Goal: Information Seeking & Learning: Stay updated

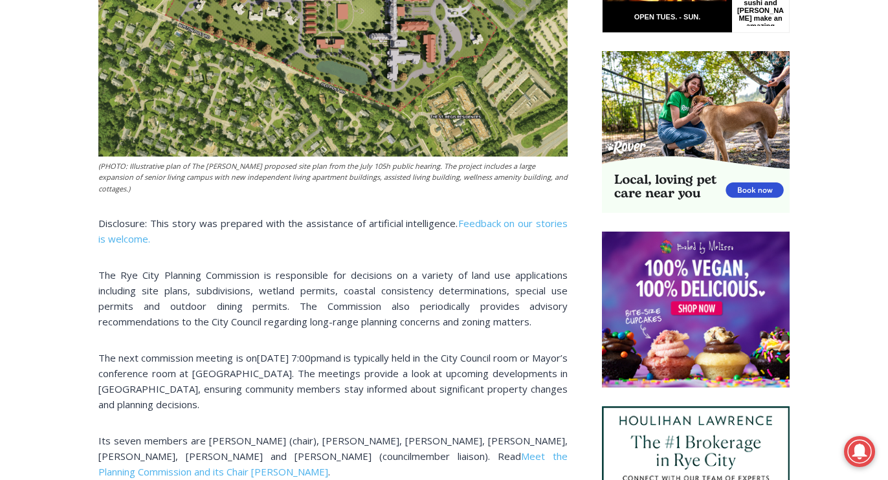
scroll to position [785, 0]
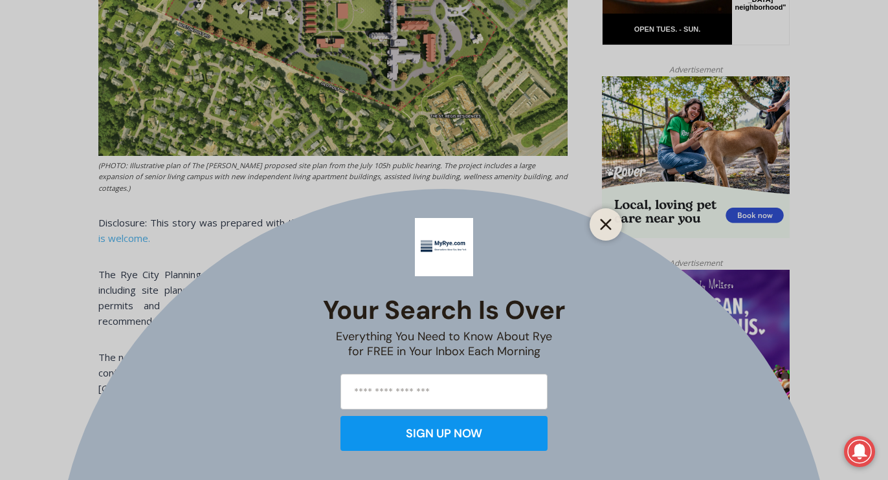
click at [610, 227] on icon "Close" at bounding box center [606, 225] width 12 height 12
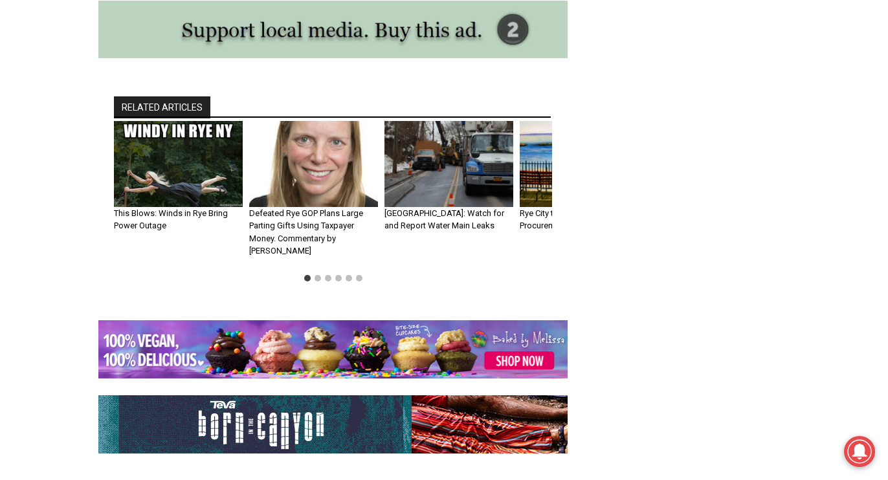
scroll to position [2622, 0]
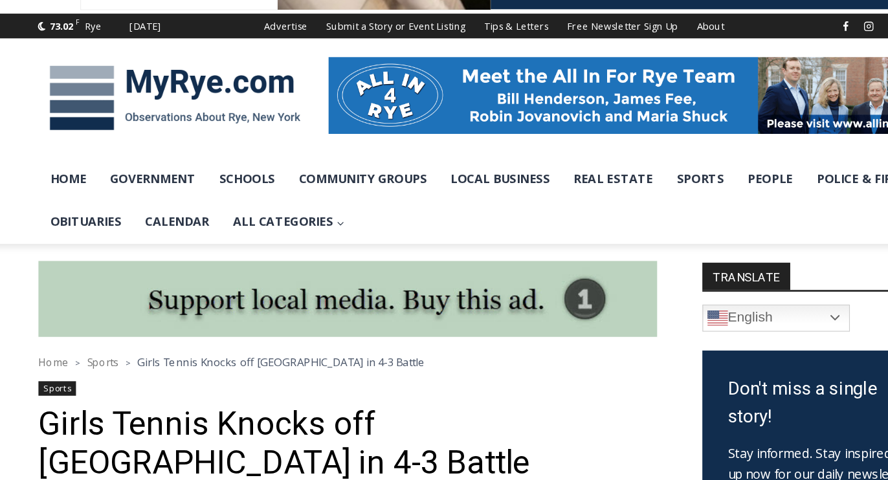
scroll to position [157, 0]
